Goal: Find contact information: Find contact information

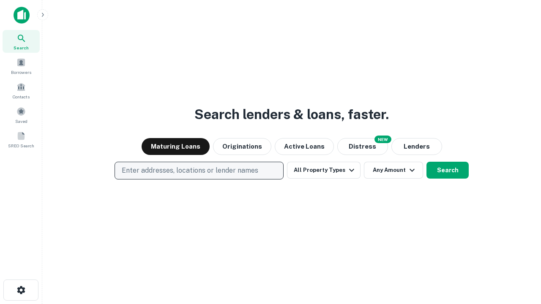
click at [199, 171] on p "Enter addresses, locations or lender names" at bounding box center [190, 171] width 137 height 10
type input "**********"
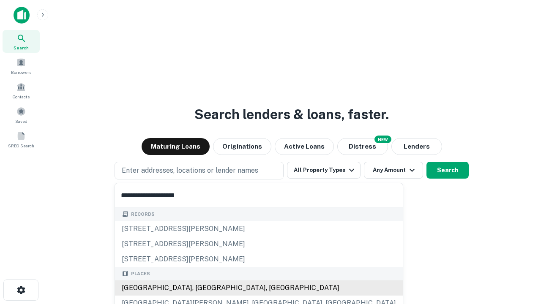
click at [202, 288] on div "Santa Monica, CA, USA" at bounding box center [259, 288] width 288 height 15
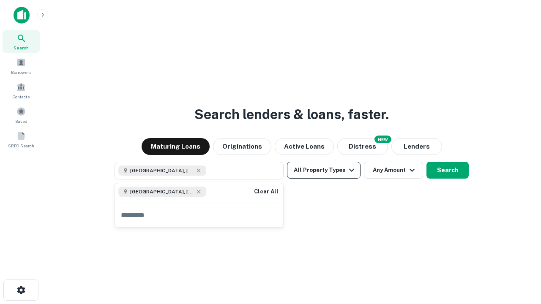
click at [324, 170] on button "All Property Types" at bounding box center [324, 170] width 74 height 17
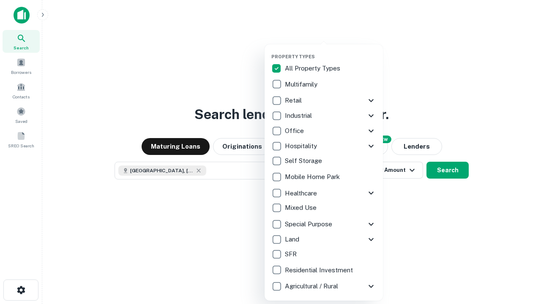
click at [331, 51] on button "button" at bounding box center [330, 51] width 118 height 0
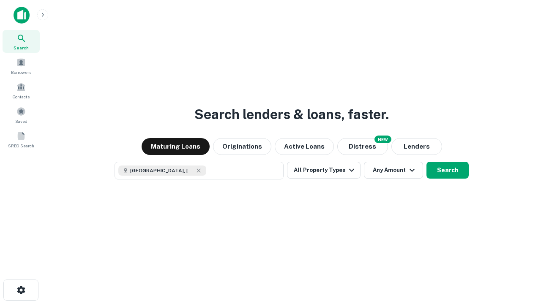
scroll to position [14, 0]
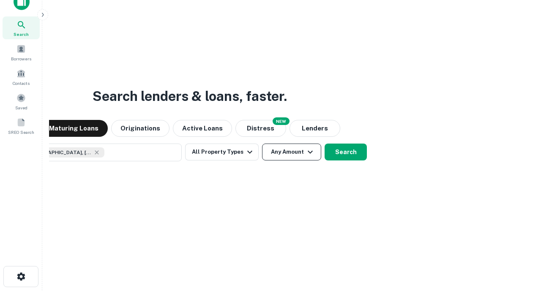
click at [262, 144] on button "Any Amount" at bounding box center [291, 152] width 59 height 17
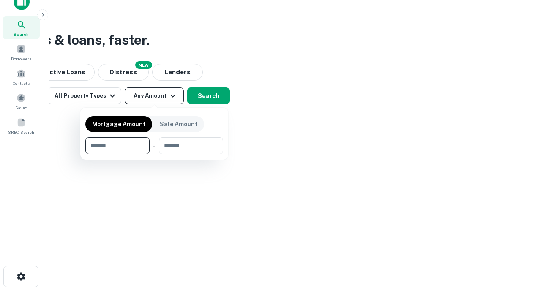
type input "*******"
click at [154, 154] on button "button" at bounding box center [154, 154] width 138 height 0
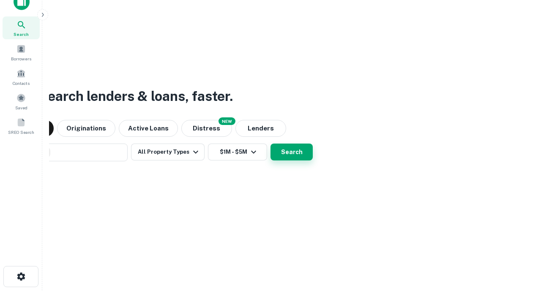
click at [271, 144] on button "Search" at bounding box center [292, 152] width 42 height 17
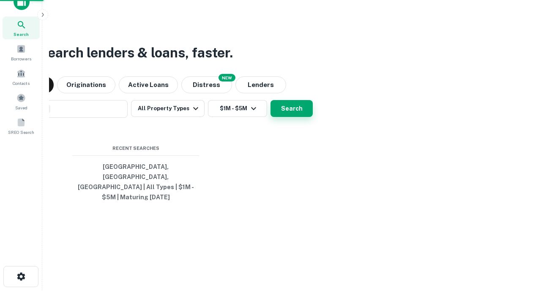
scroll to position [27, 239]
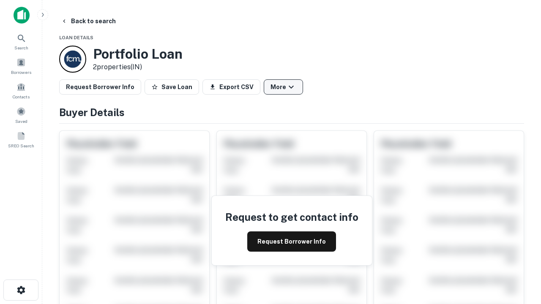
click at [283, 87] on button "More" at bounding box center [283, 87] width 39 height 15
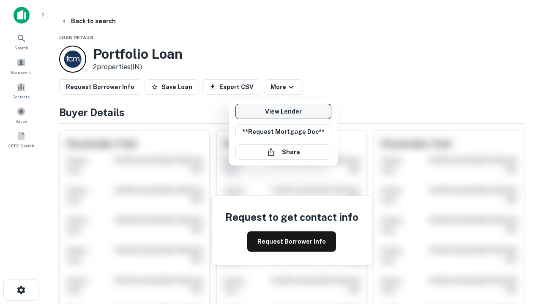
click at [283, 112] on link "View Lender" at bounding box center [284, 111] width 96 height 15
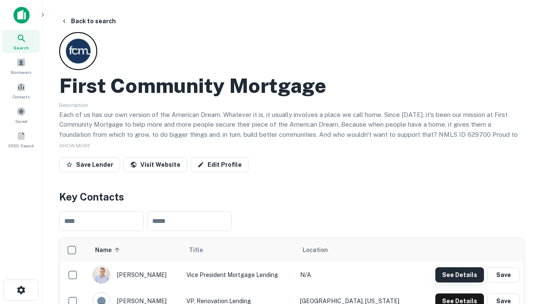
click at [460, 275] on button "See Details" at bounding box center [460, 275] width 49 height 15
click at [21, 291] on icon "button" at bounding box center [21, 290] width 10 height 10
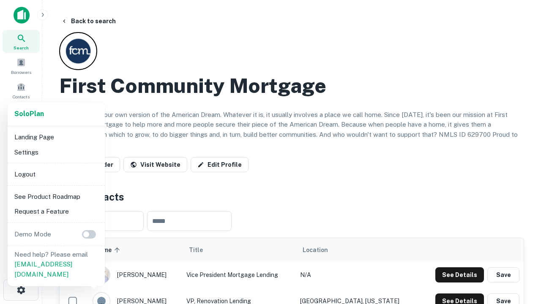
click at [56, 174] on li "Logout" at bounding box center [56, 174] width 90 height 15
